Goal: Use online tool/utility: Utilize a website feature to perform a specific function

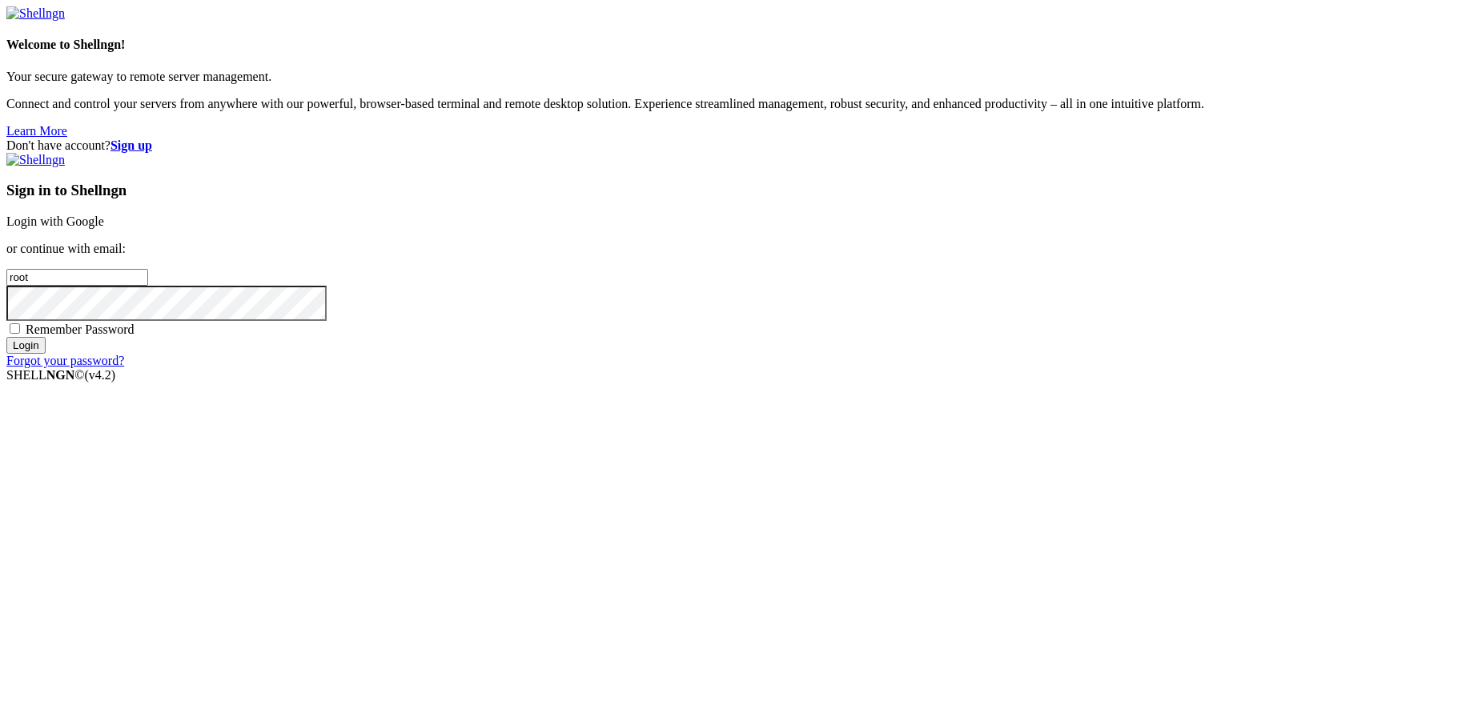
click at [104, 228] on link "Login with Google" at bounding box center [55, 222] width 98 height 14
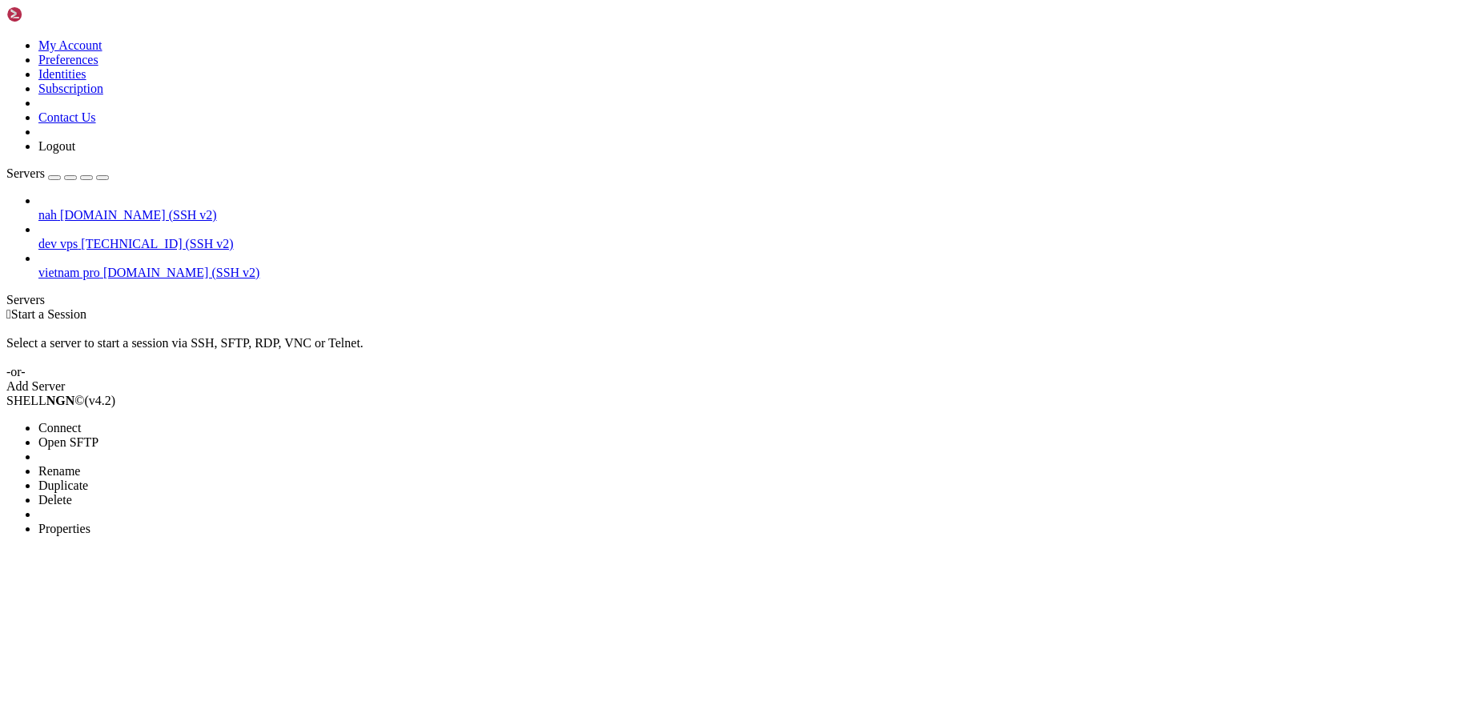
click at [81, 421] on span "Connect" at bounding box center [59, 428] width 42 height 14
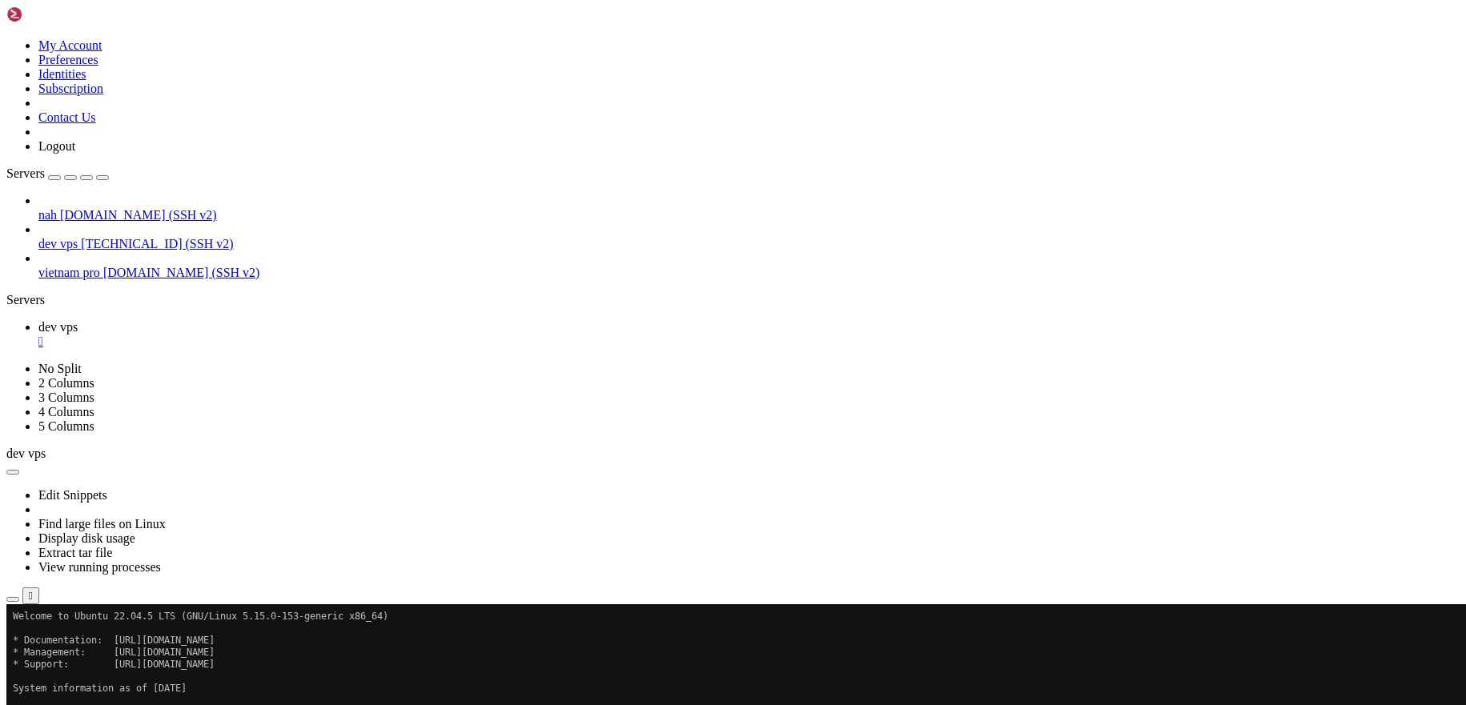
click at [133, 688] on x-row "System information as of [DATE]" at bounding box center [638, 689] width 1250 height 12
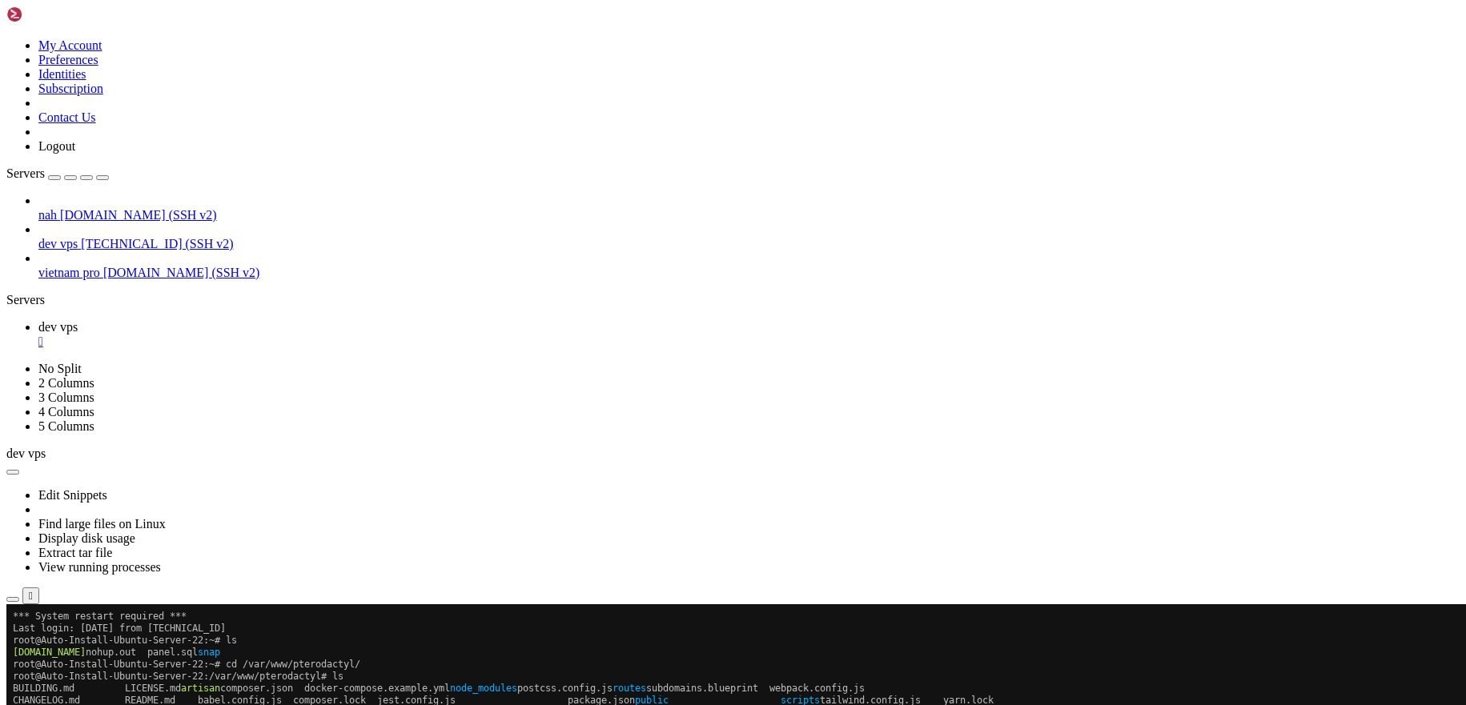
scroll to position [324, 0]
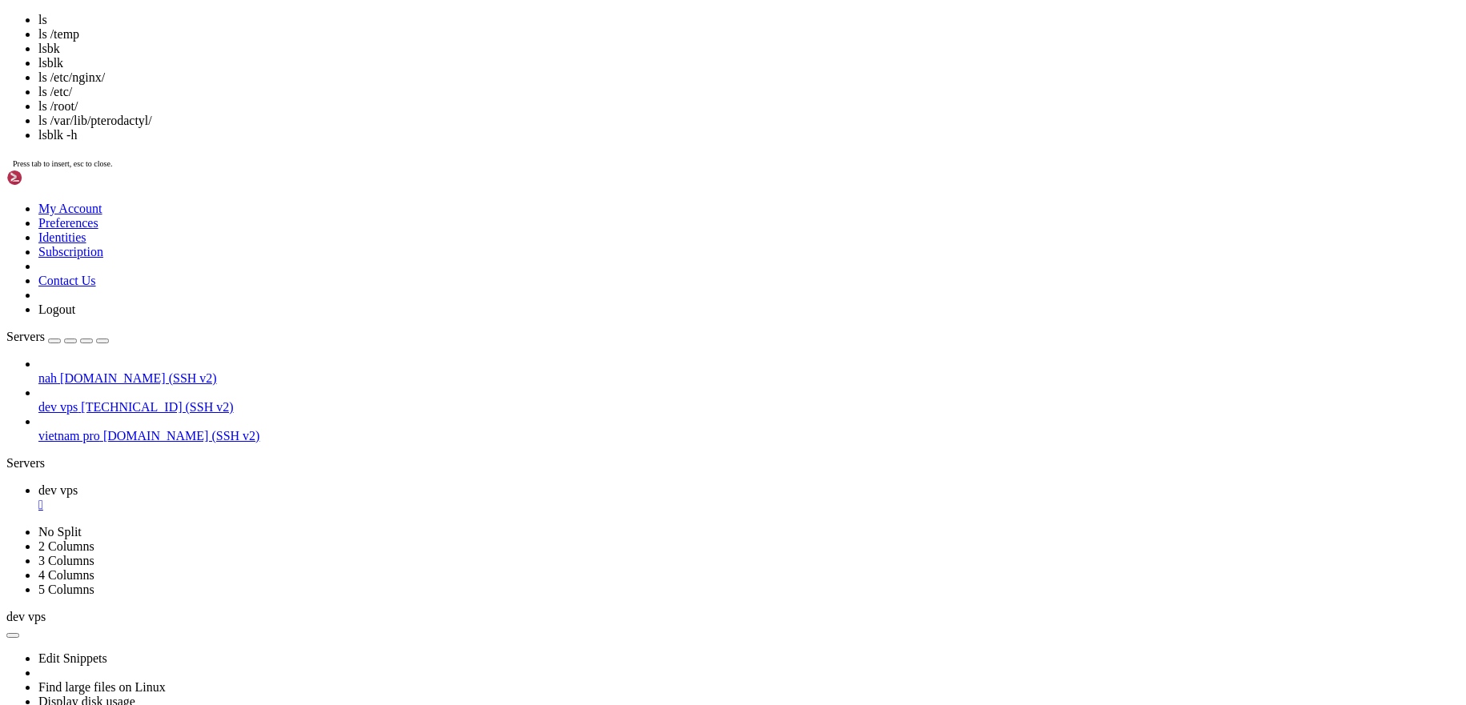
scroll to position [757, 0]
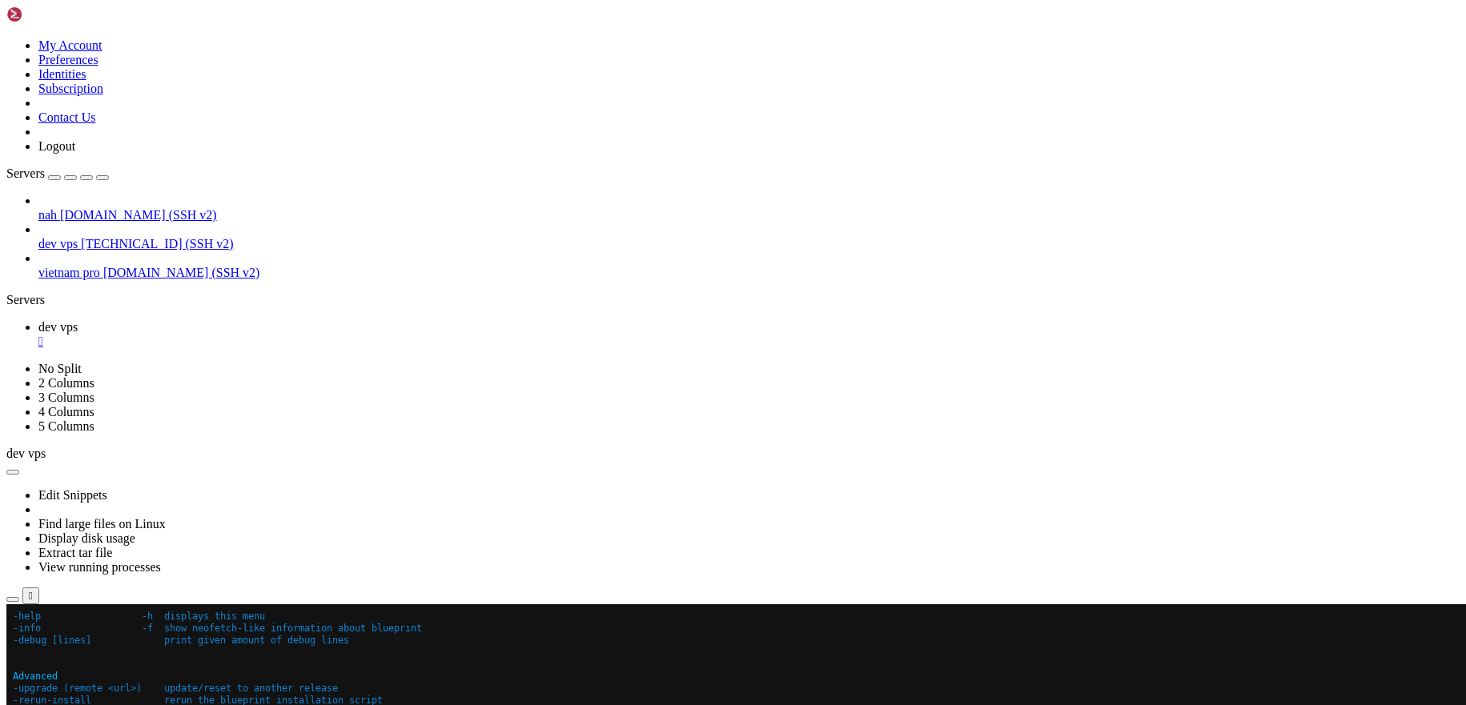
drag, startPoint x: 409, startPoint y: 1171, endPoint x: 384, endPoint y: 1172, distance: 24.8
drag, startPoint x: 203, startPoint y: 1184, endPoint x: 214, endPoint y: 1170, distance: 17.8
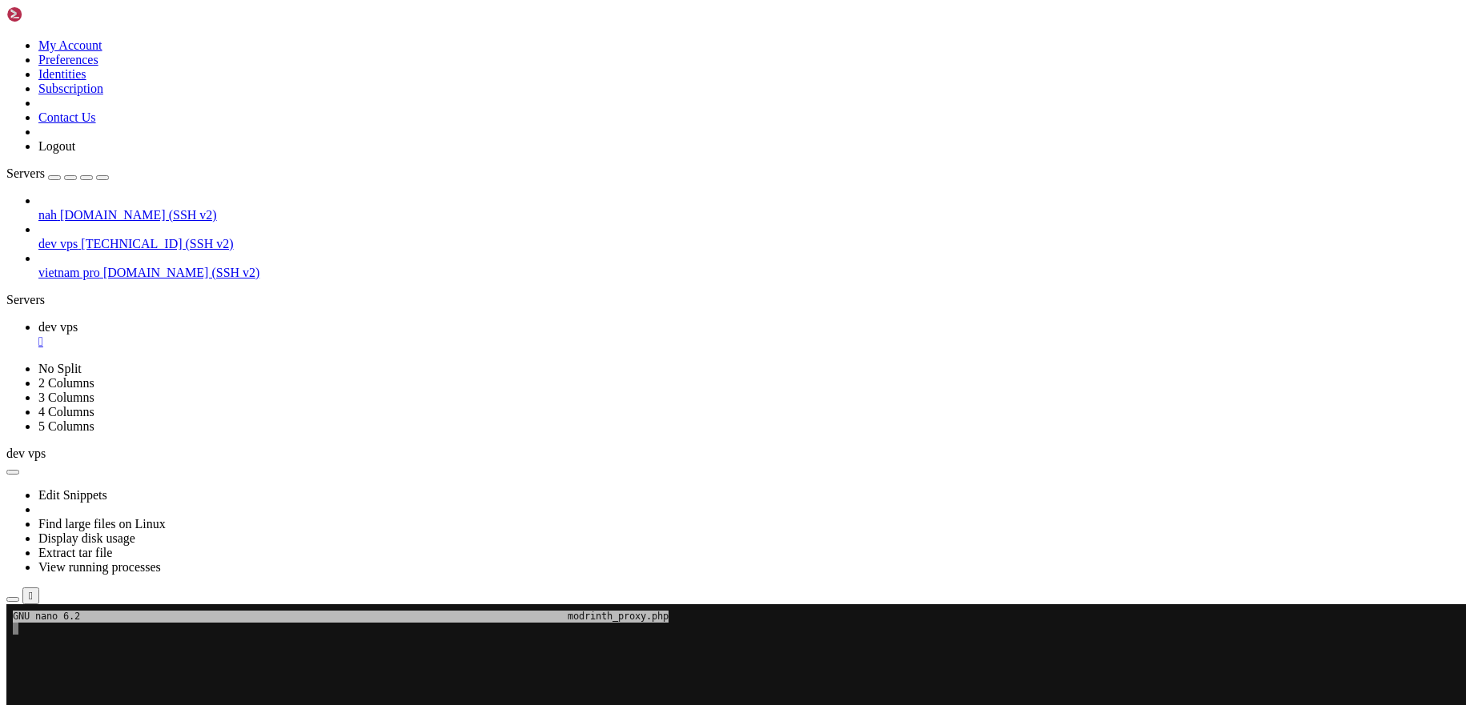
drag, startPoint x: 496, startPoint y: 878, endPoint x: 19, endPoint y: 679, distance: 516.5
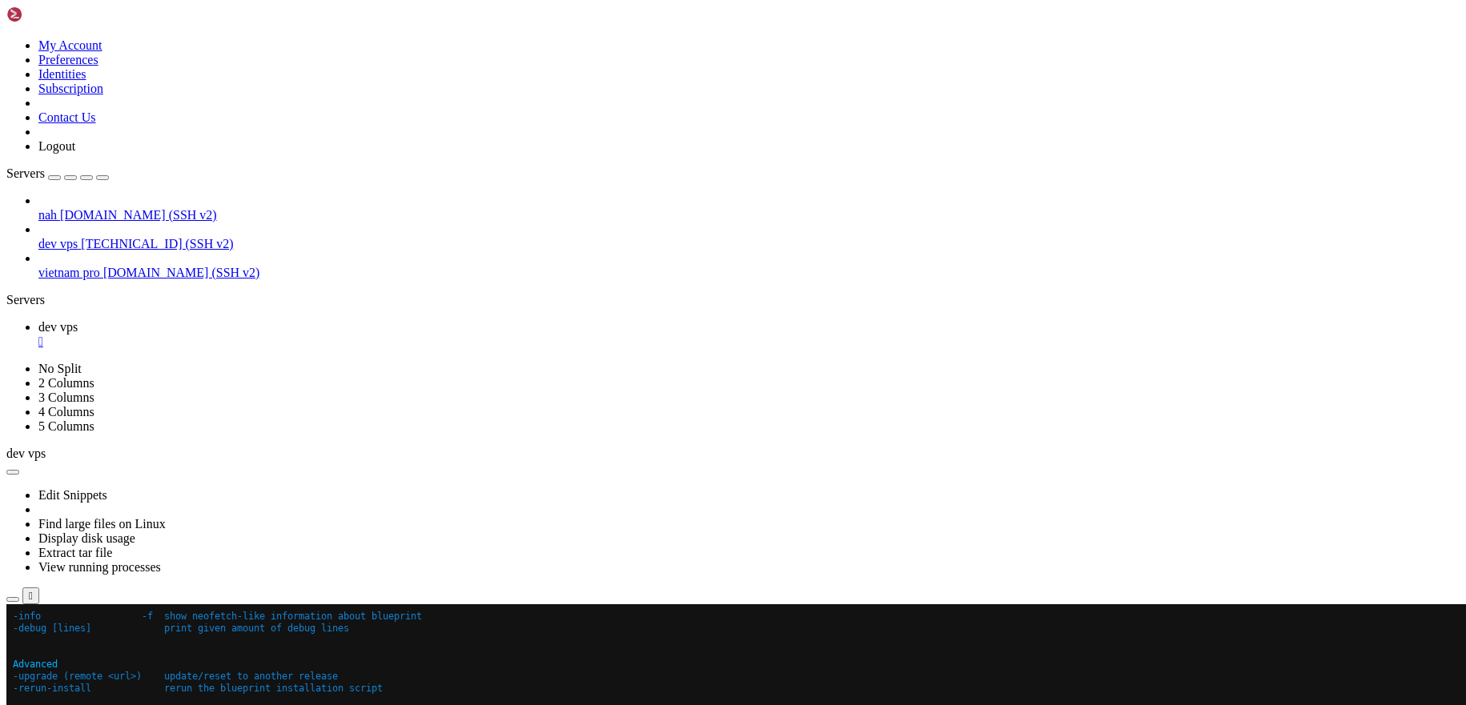
scroll to position [192, 0]
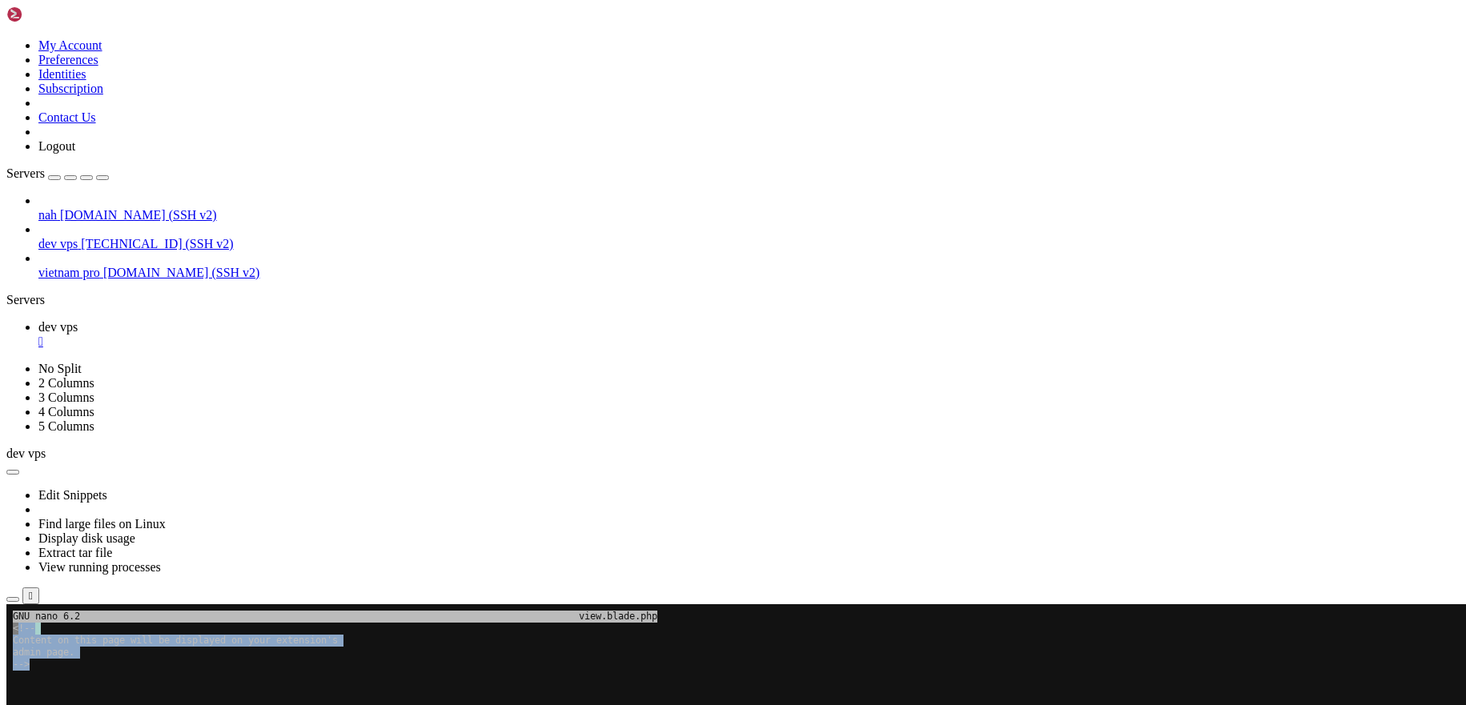
drag, startPoint x: 231, startPoint y: 728, endPoint x: 19, endPoint y: 632, distance: 232.9
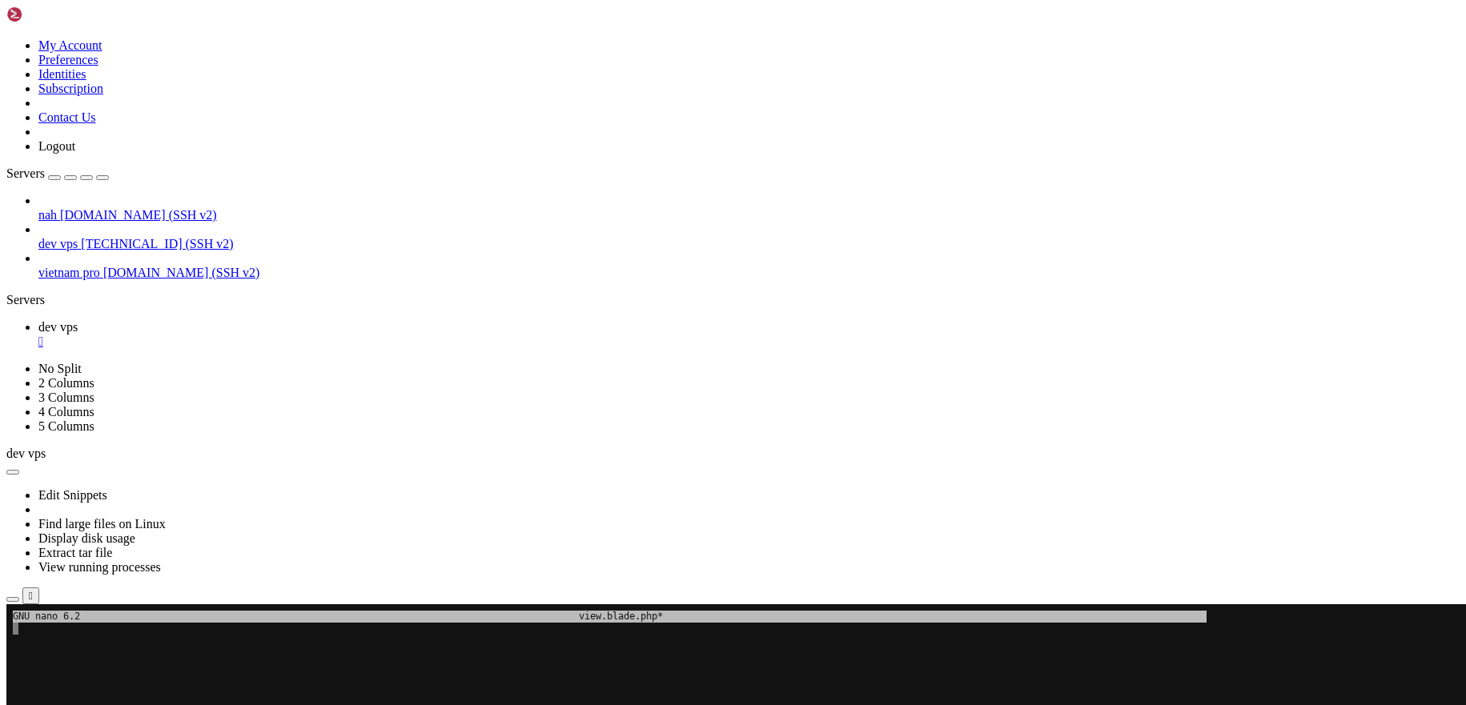
scroll to position [0, 0]
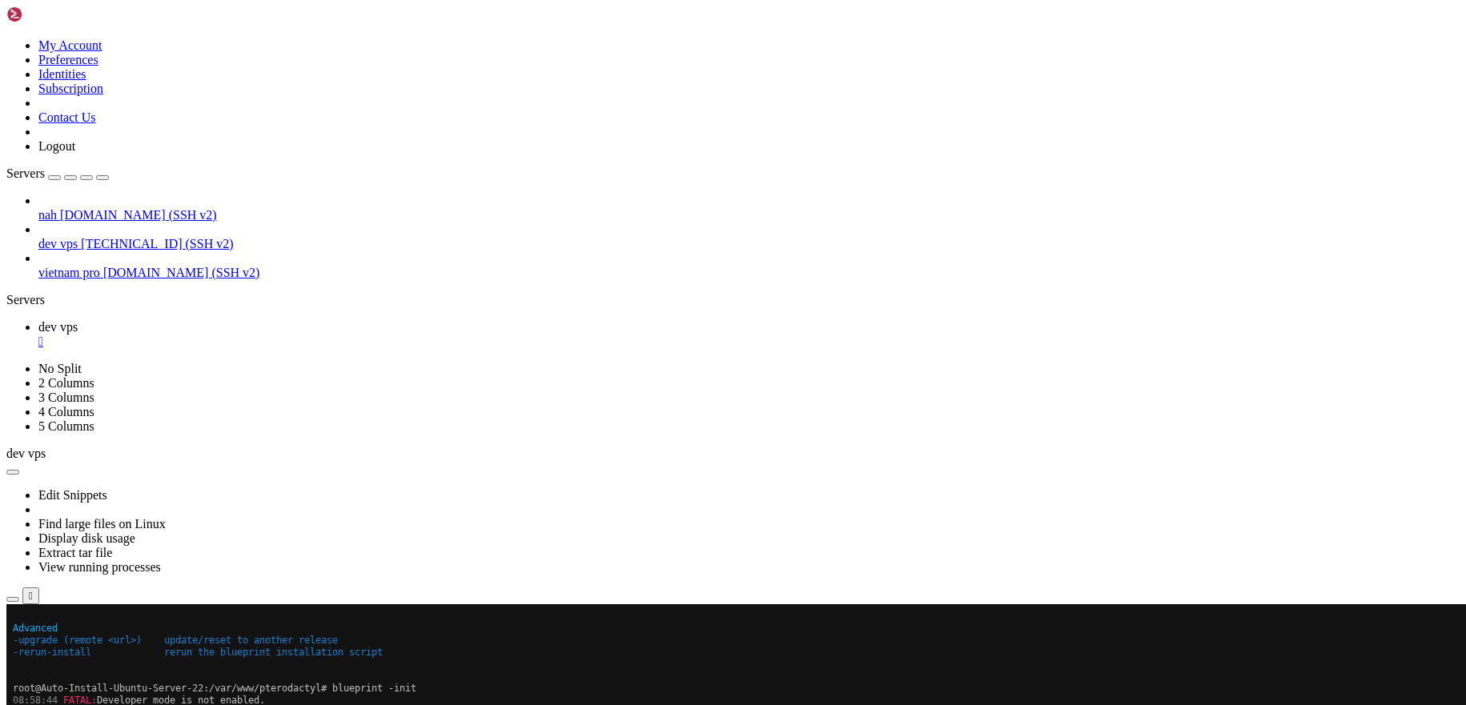
scroll to position [228, 0]
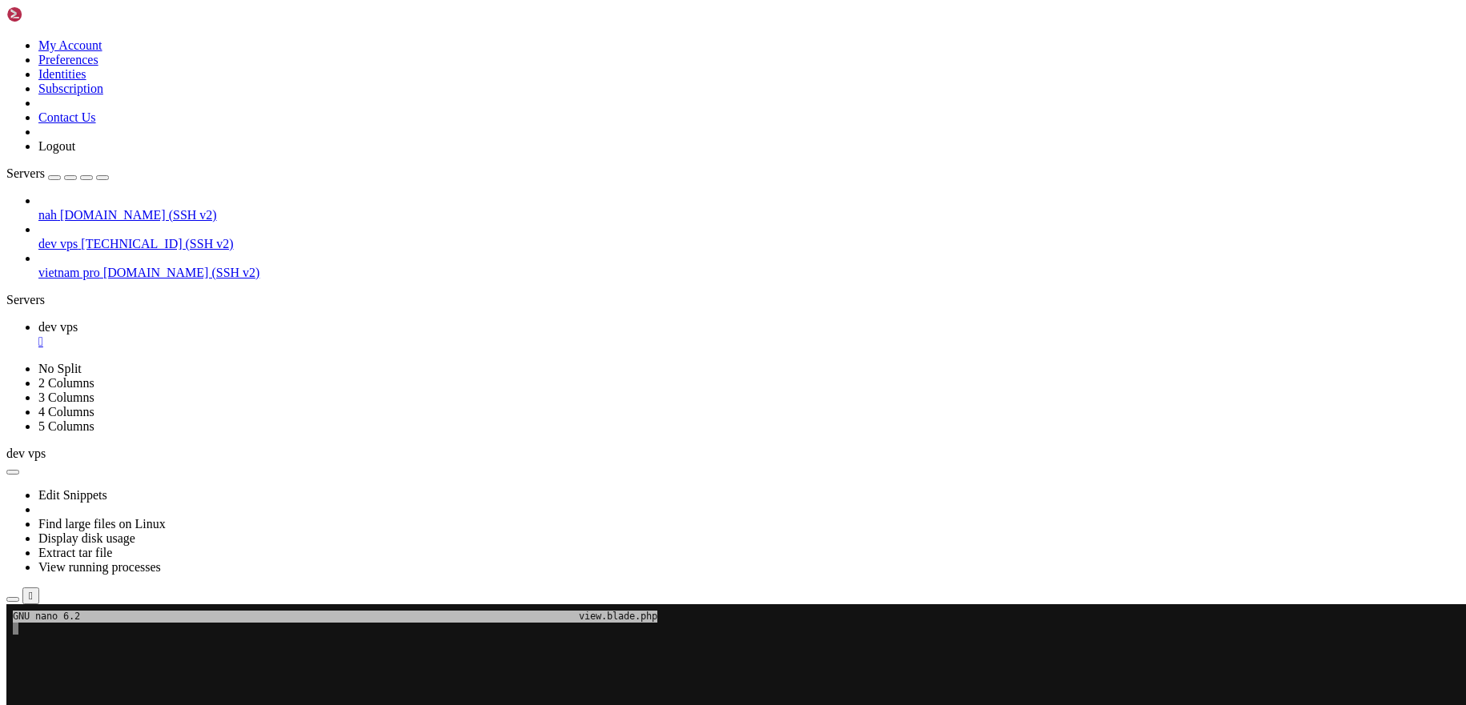
scroll to position [252, 0]
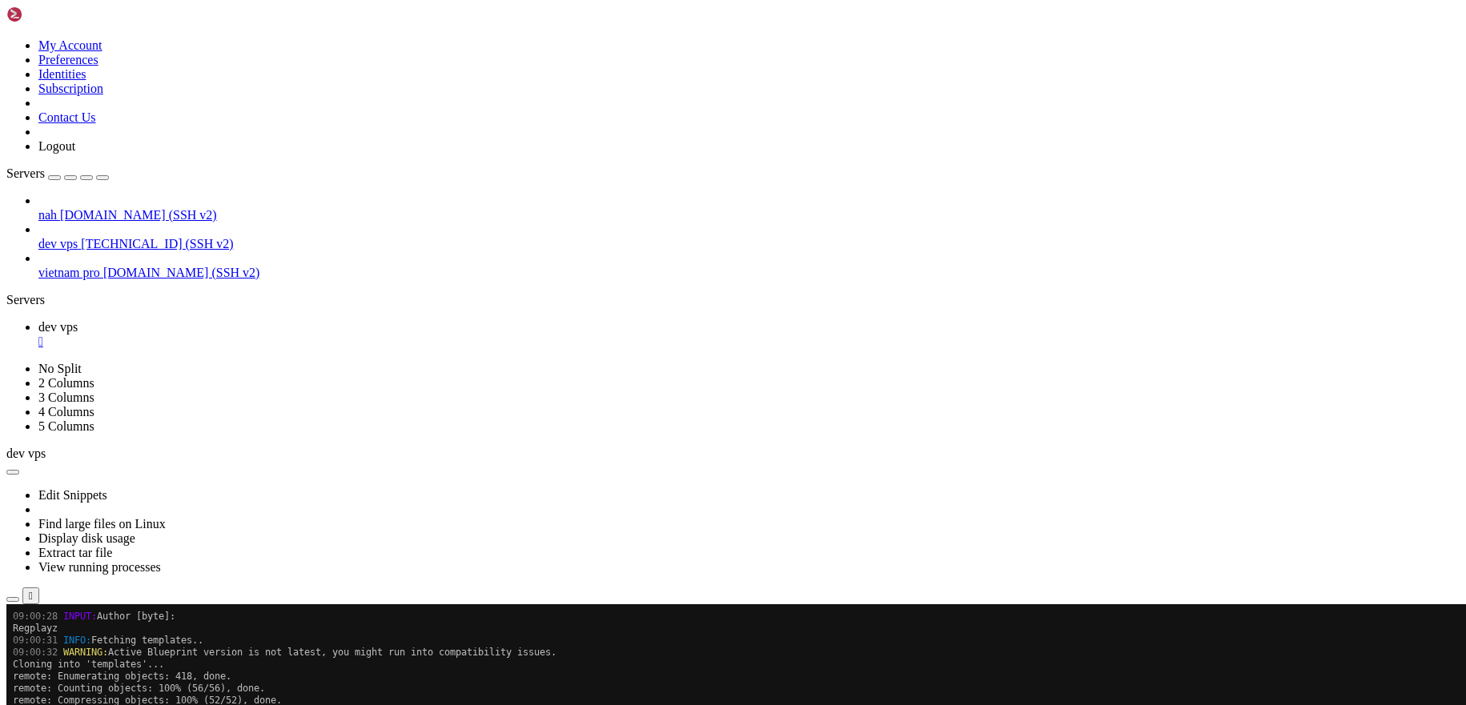
scroll to position [504, 0]
drag, startPoint x: 349, startPoint y: 1199, endPoint x: 14, endPoint y: 1051, distance: 365.7
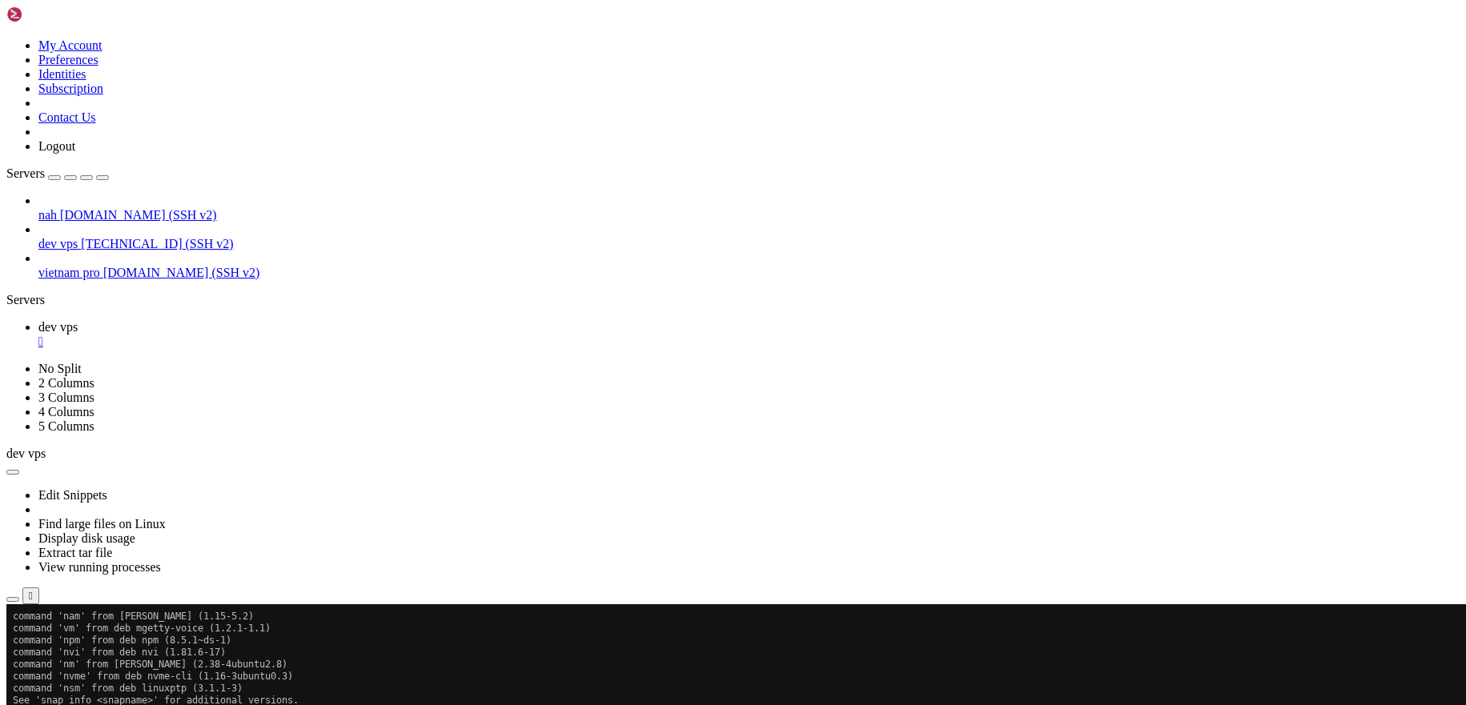
scroll to position [2738, 0]
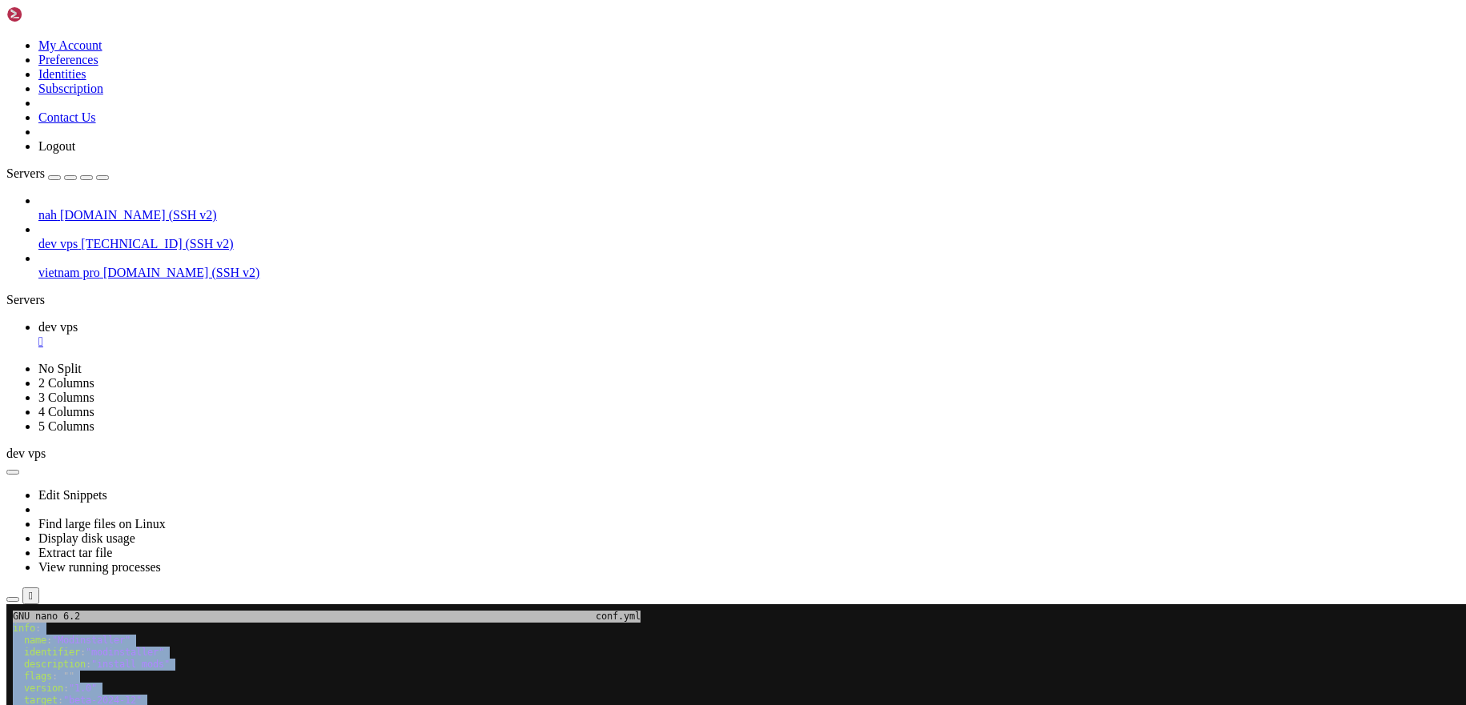
drag, startPoint x: 131, startPoint y: 1059, endPoint x: 15, endPoint y: 630, distance: 444.4
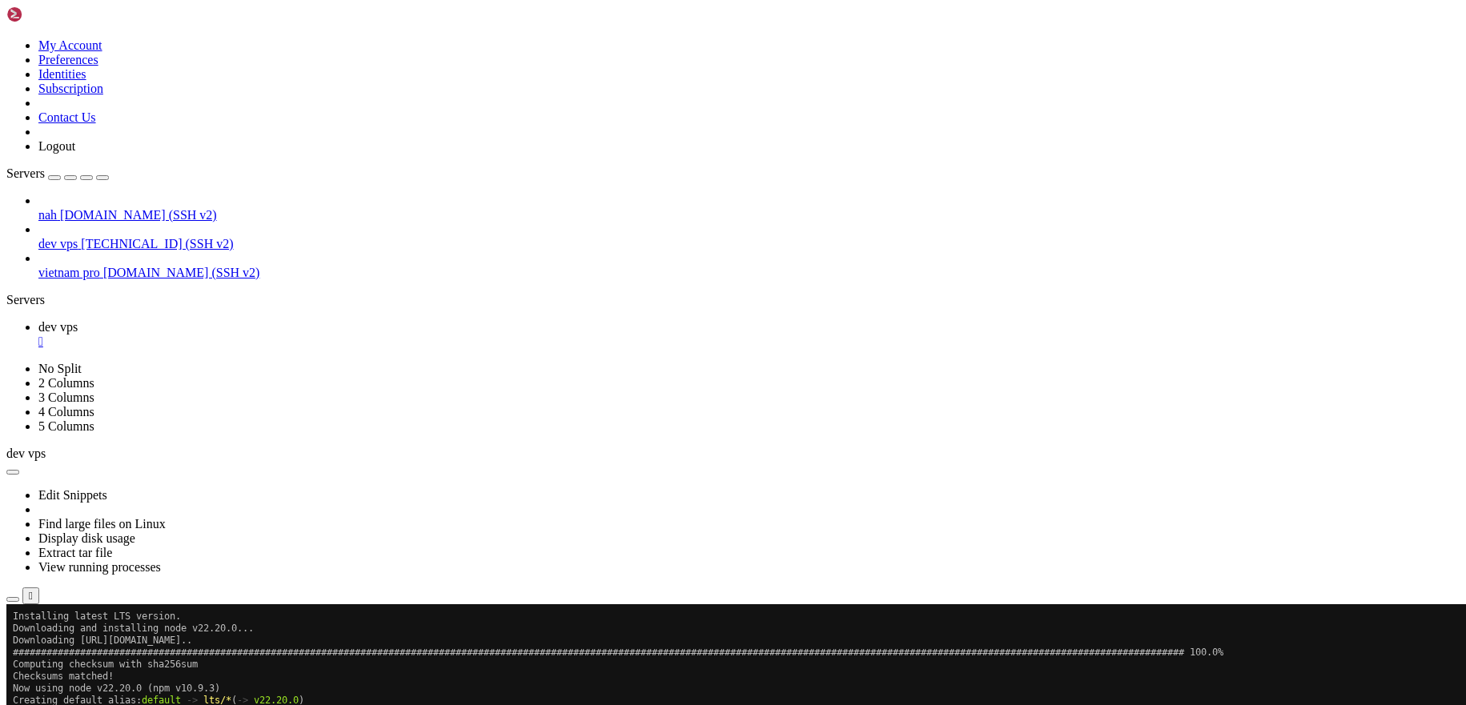
scroll to position [2895, 0]
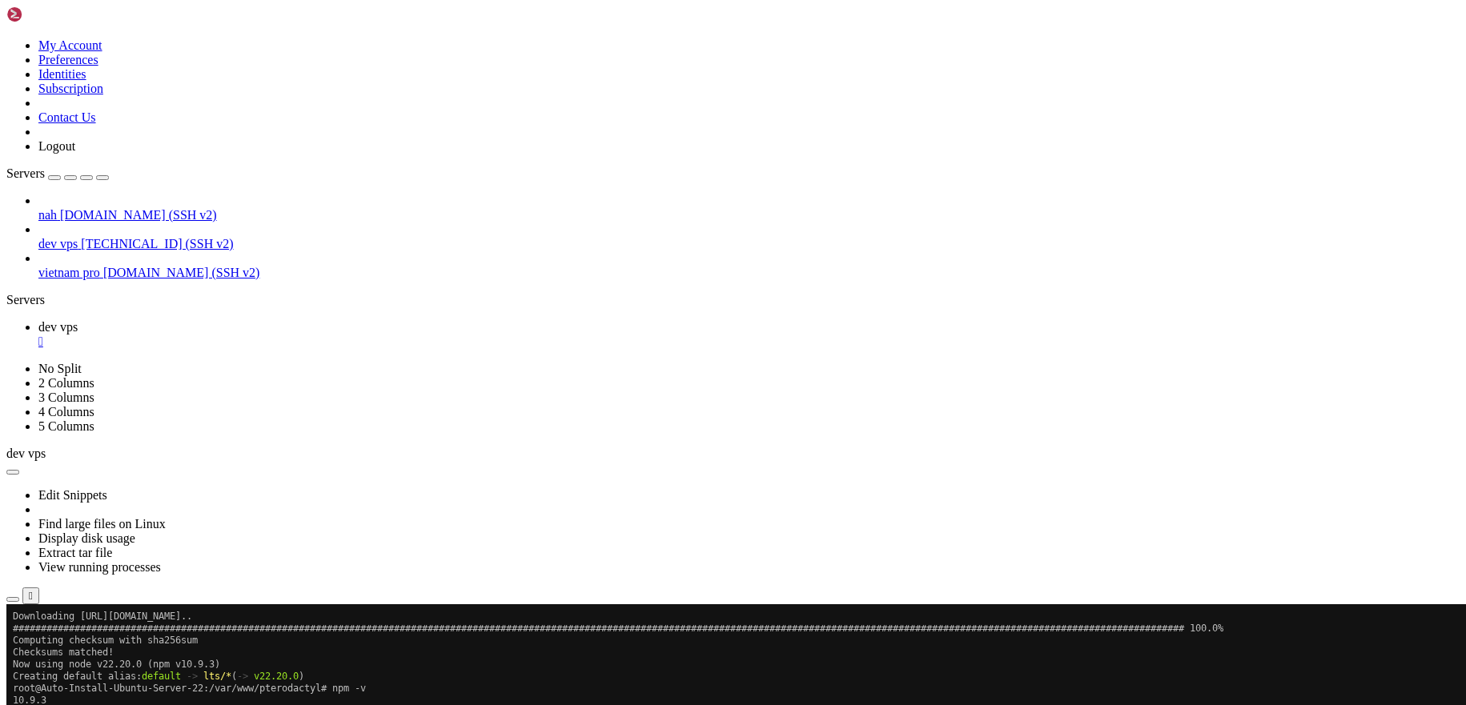
drag, startPoint x: 411, startPoint y: 1171, endPoint x: 15, endPoint y: 1163, distance: 395.6
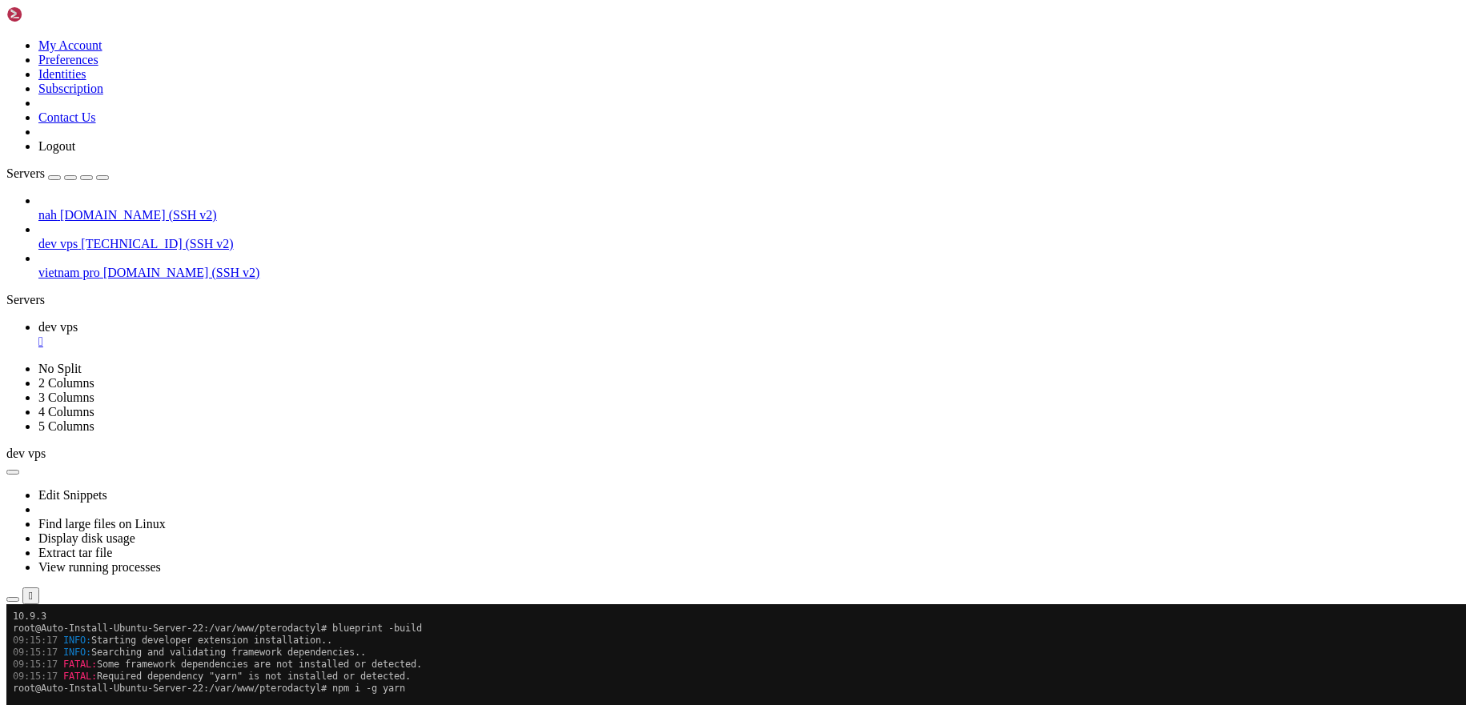
scroll to position [3051, 0]
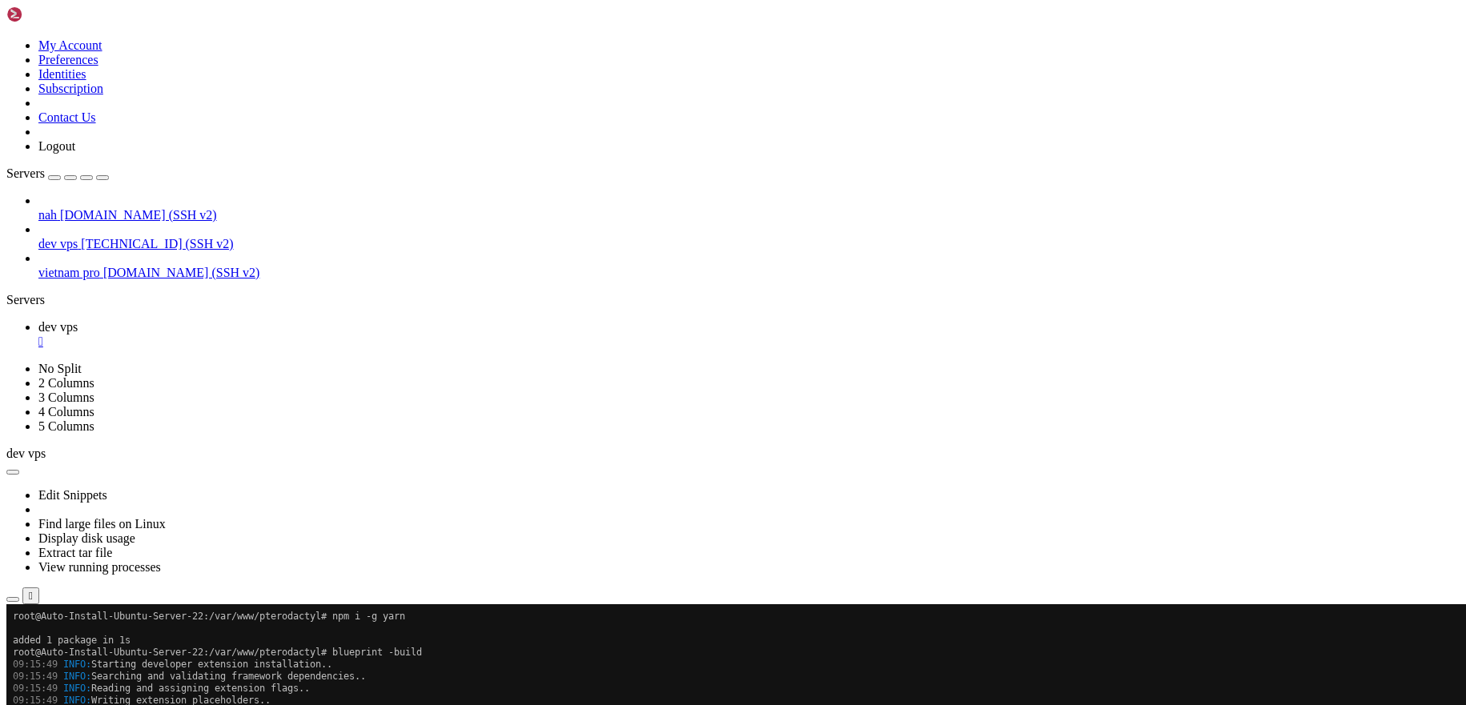
drag, startPoint x: 392, startPoint y: 1173, endPoint x: 603, endPoint y: 1125, distance: 216.8
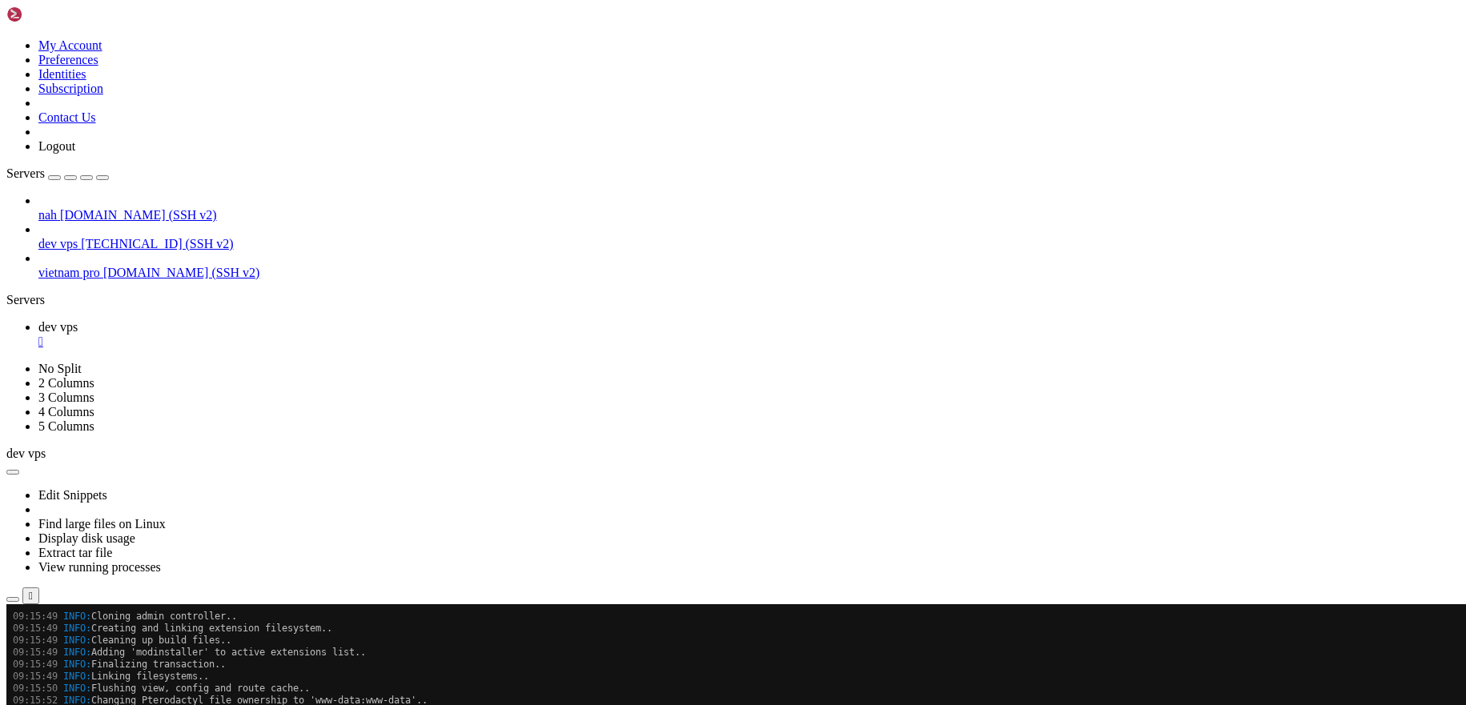
scroll to position [3195, 0]
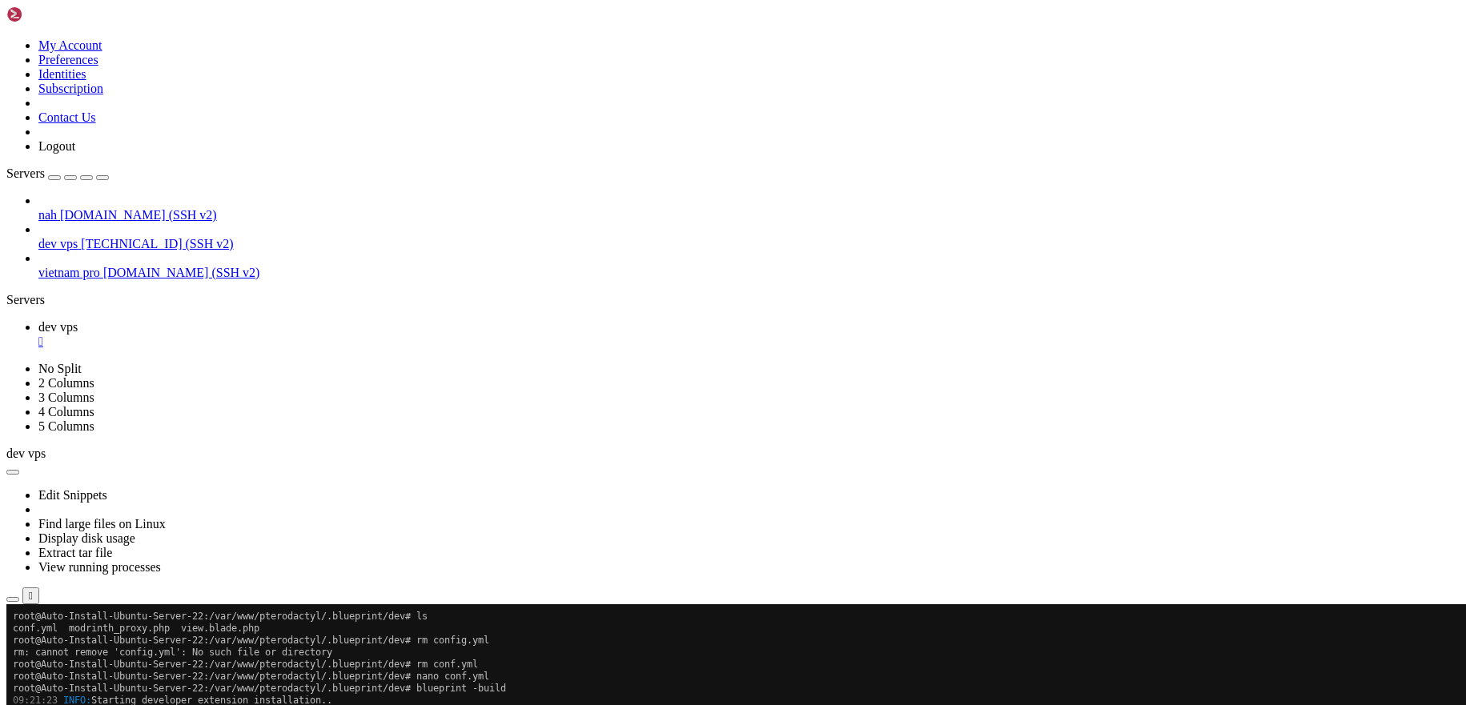
scroll to position [3459, 0]
